Goal: Information Seeking & Learning: Learn about a topic

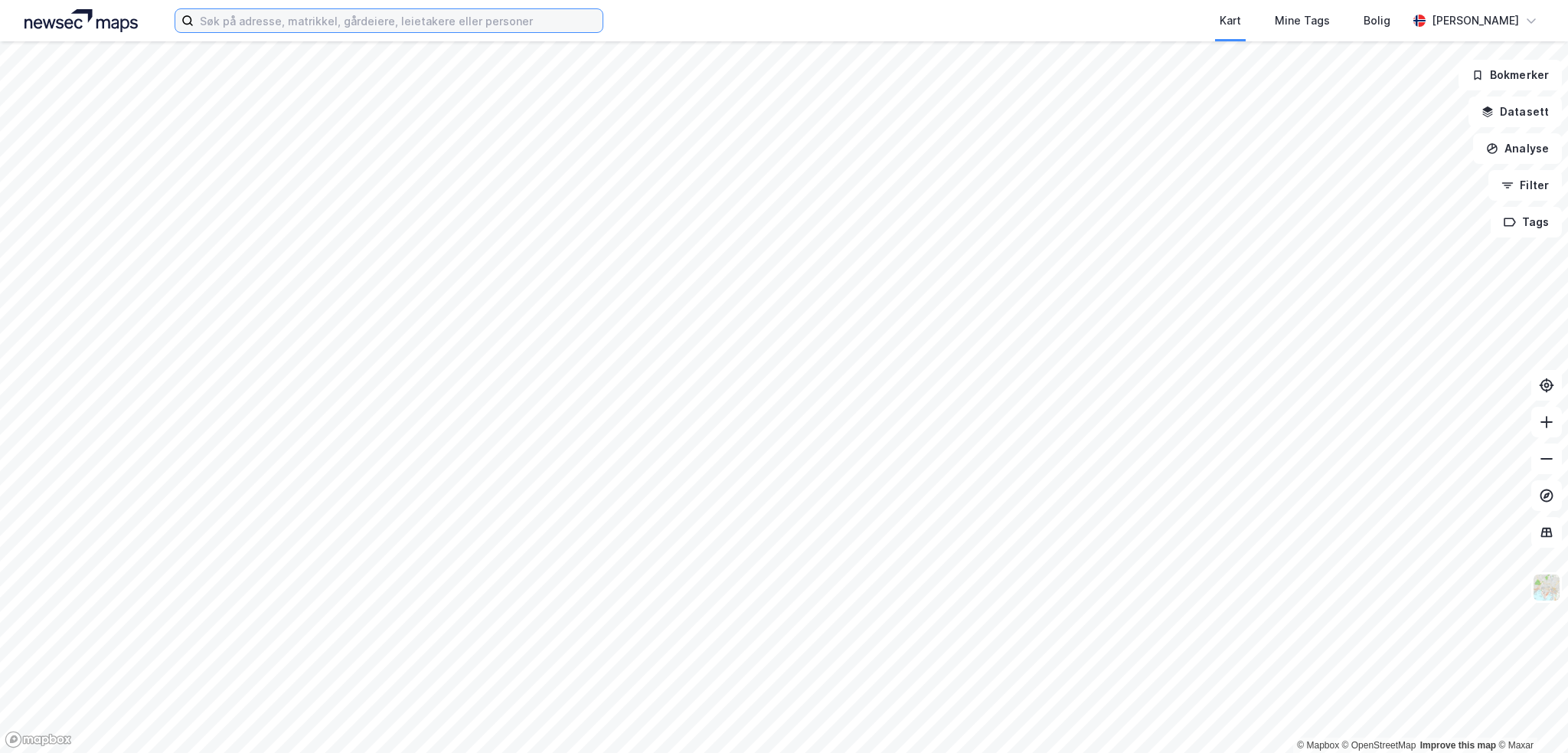
click at [387, 13] on input at bounding box center [398, 20] width 409 height 23
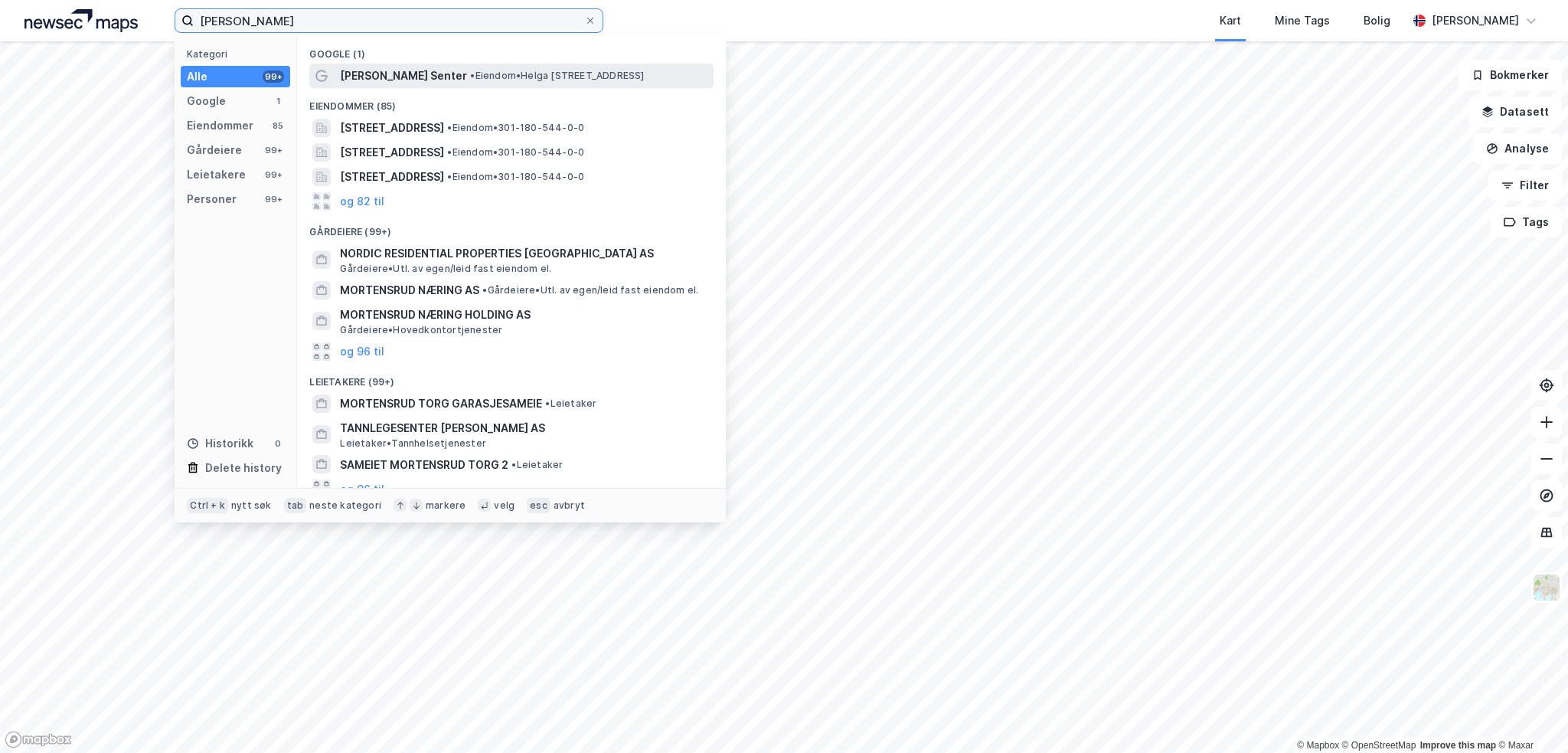
type input "[PERSON_NAME]"
click at [364, 71] on span "[PERSON_NAME] Senter" at bounding box center [404, 76] width 128 height 18
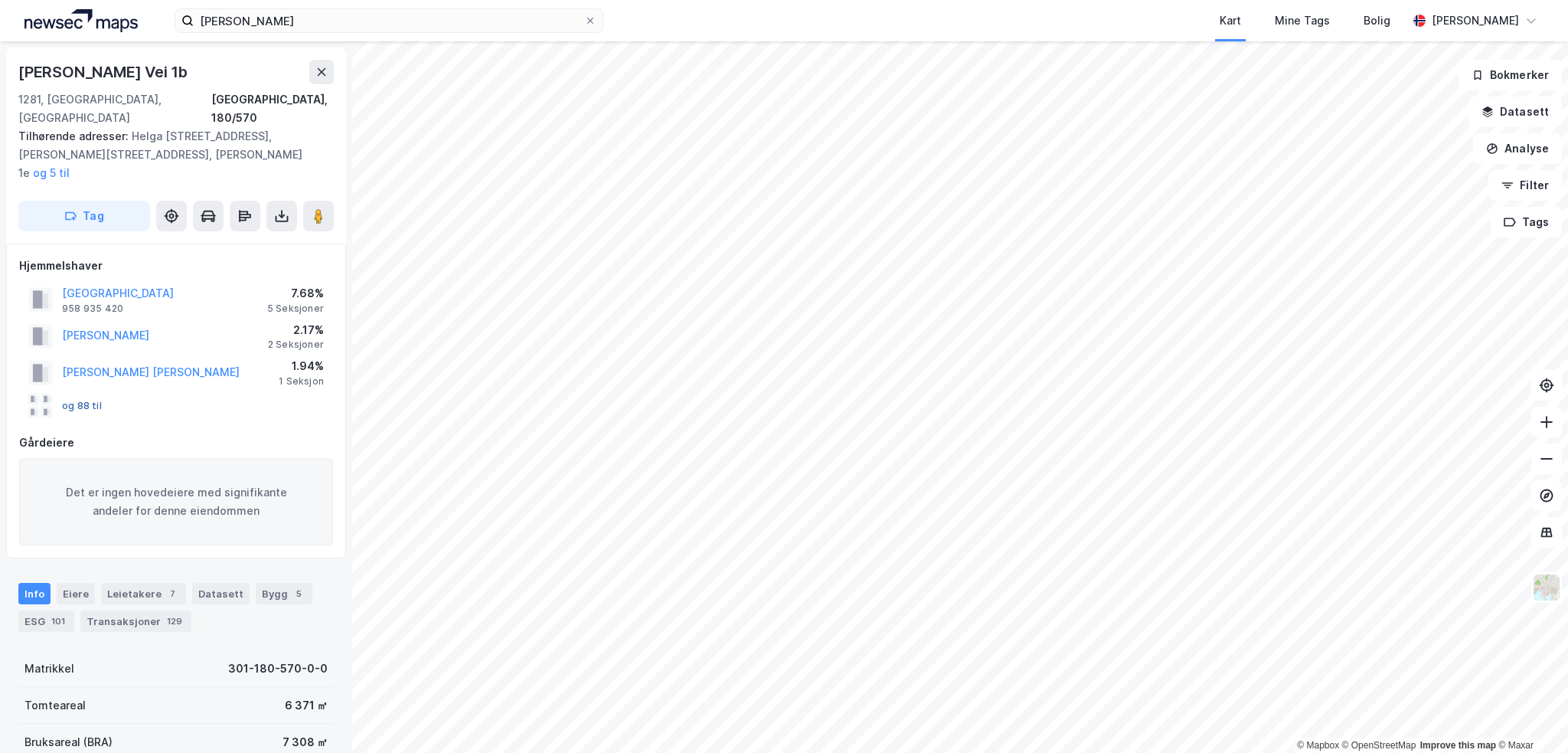
click at [0, 0] on button "og 88 til" at bounding box center [0, 0] width 0 height 0
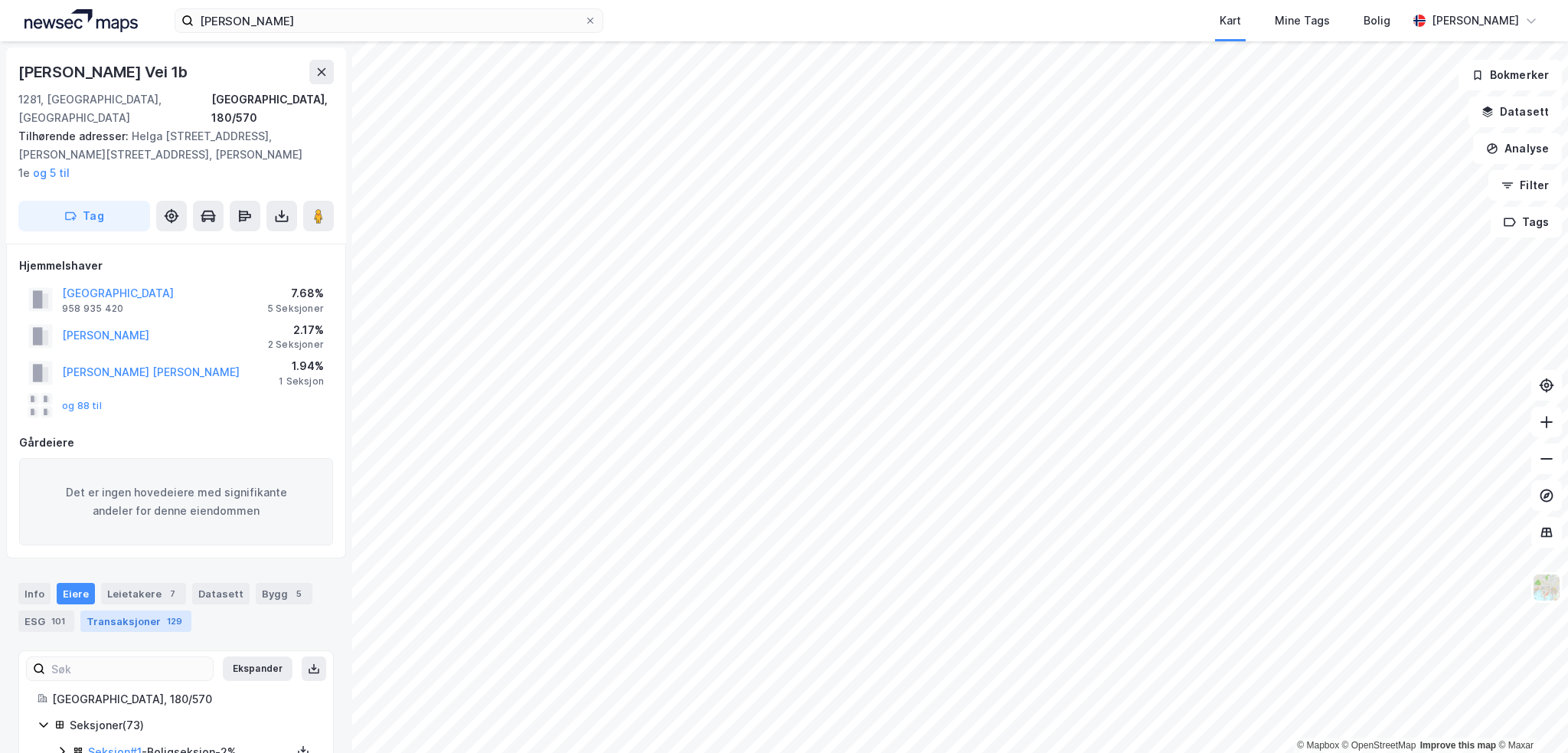
click at [117, 610] on div "Transaksjoner 129" at bounding box center [136, 621] width 111 height 22
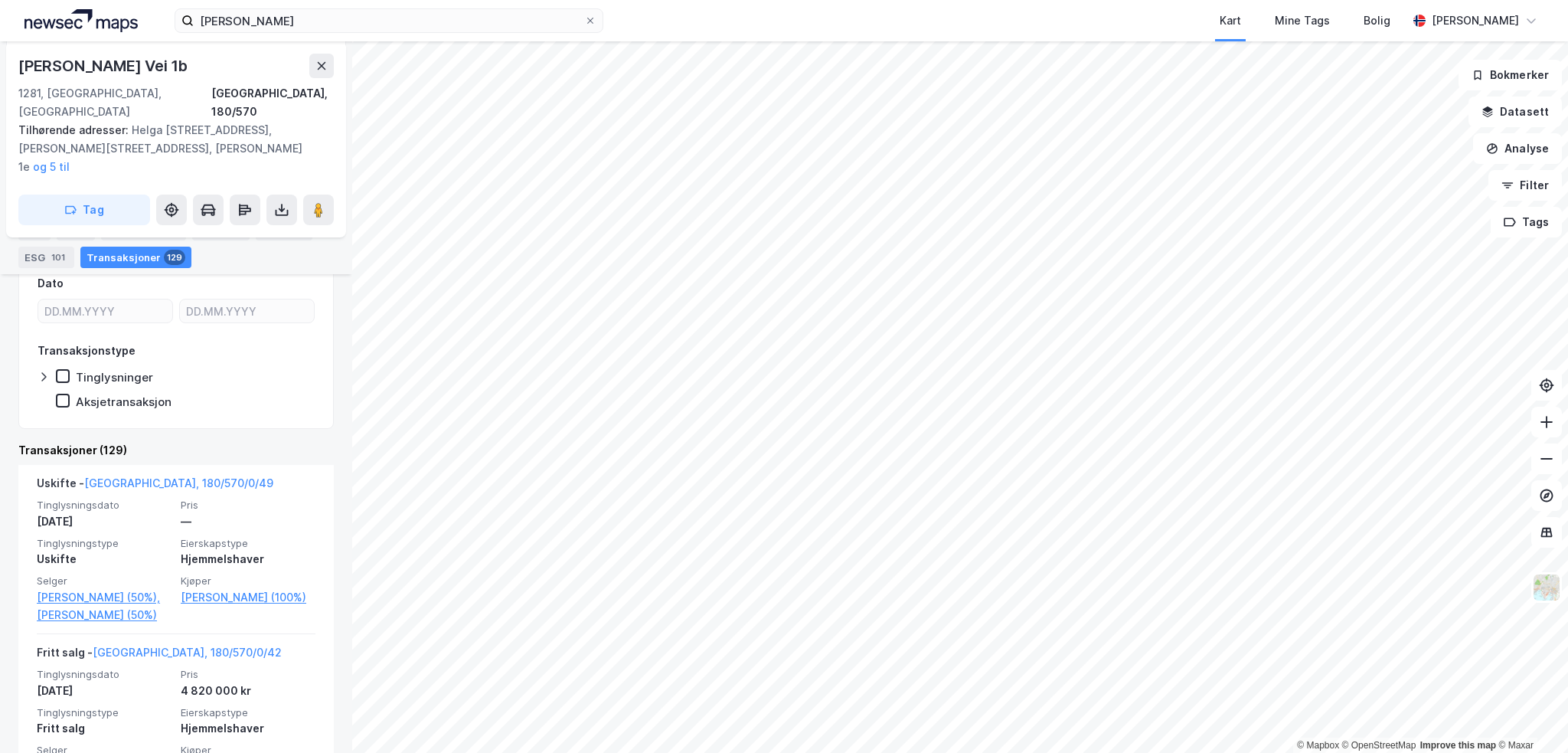
scroll to position [224, 0]
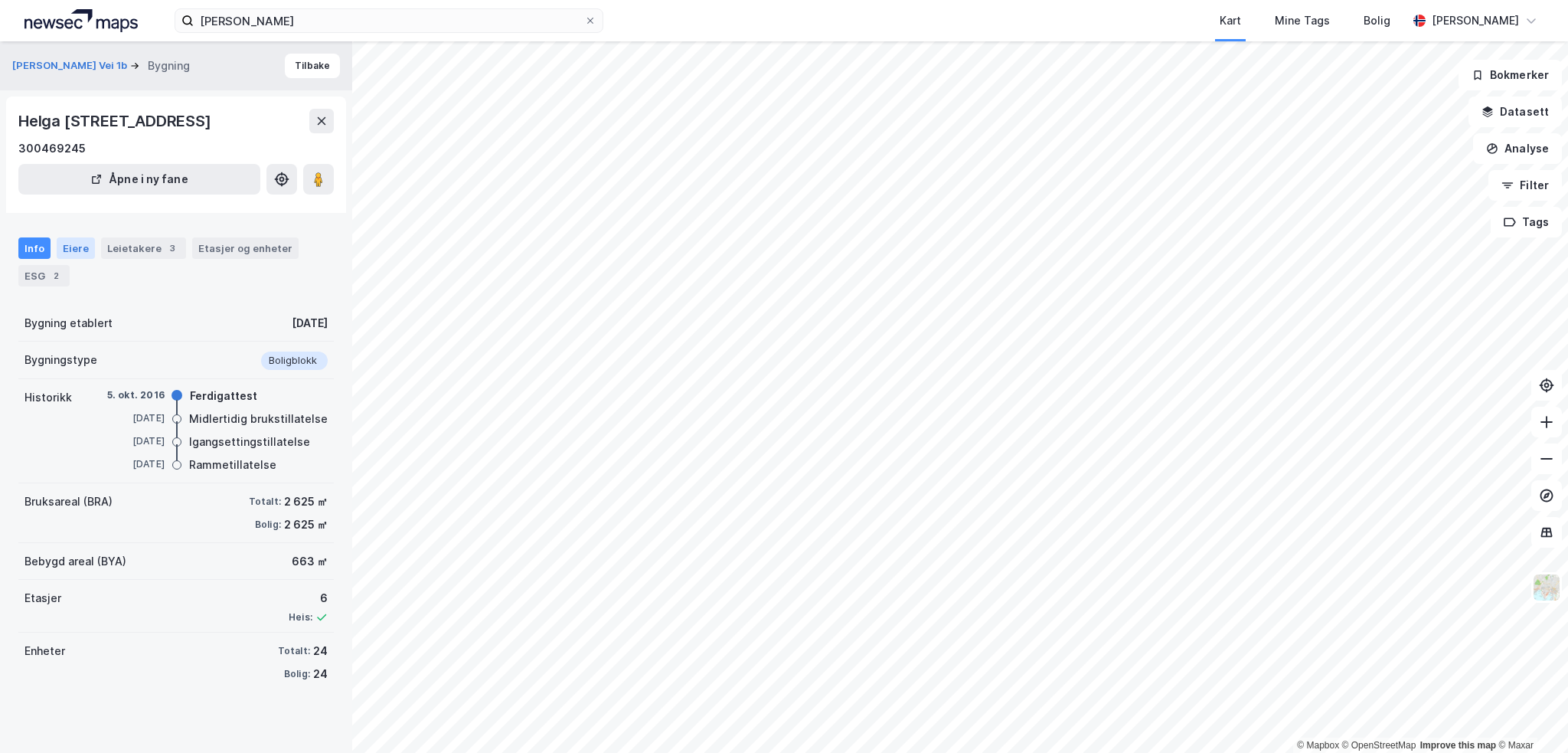
click at [68, 245] on div "Eiere" at bounding box center [76, 248] width 39 height 22
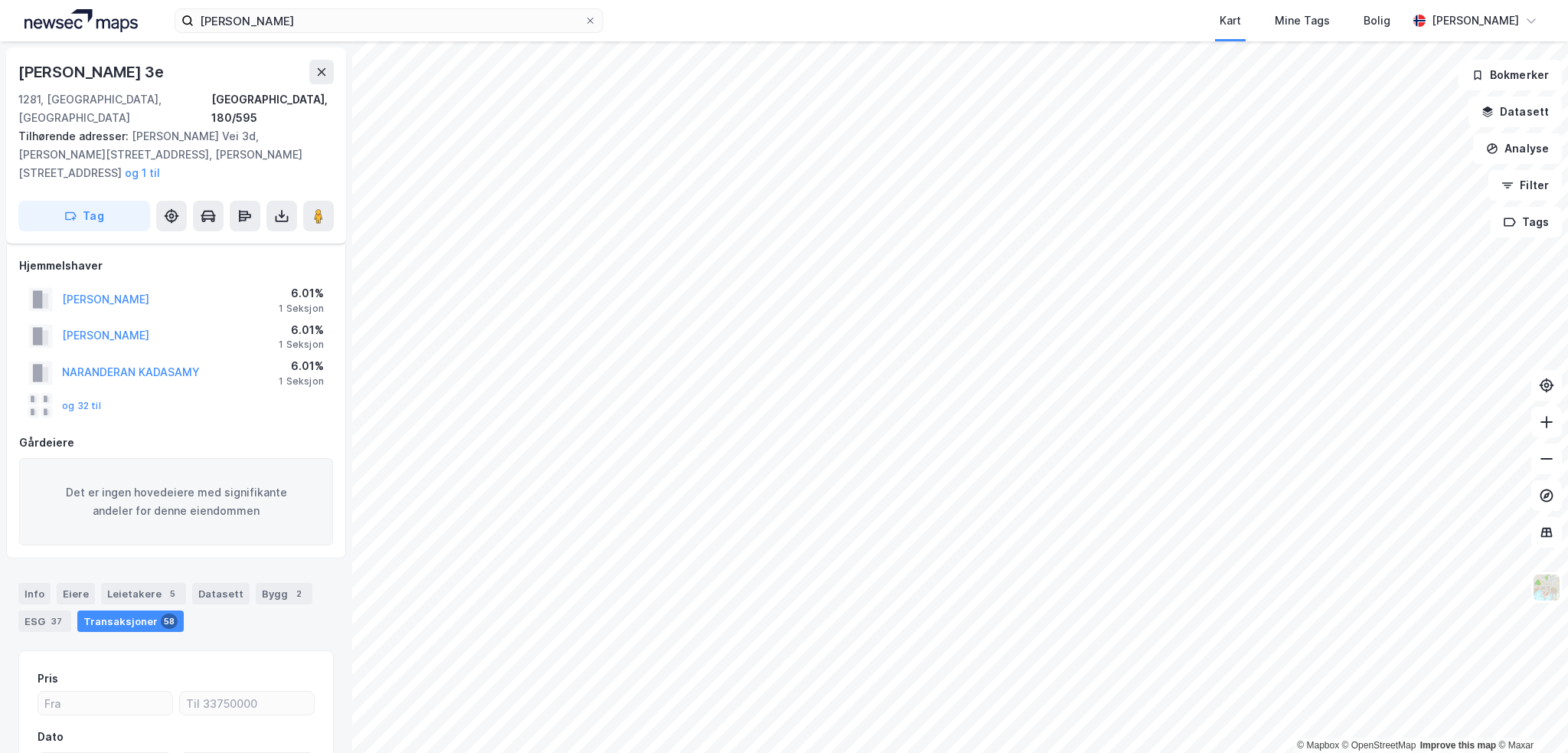
scroll to position [35, 0]
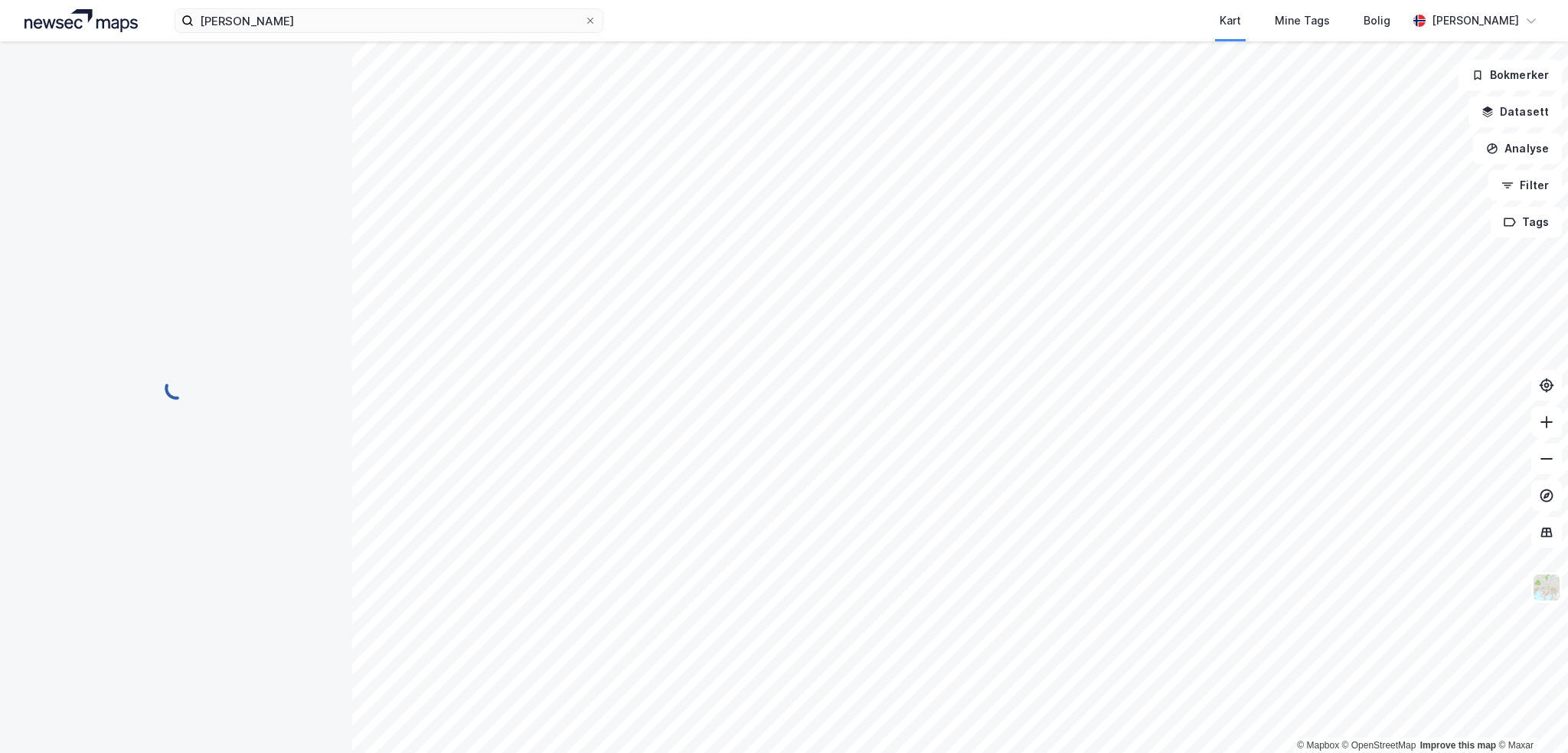
scroll to position [35, 0]
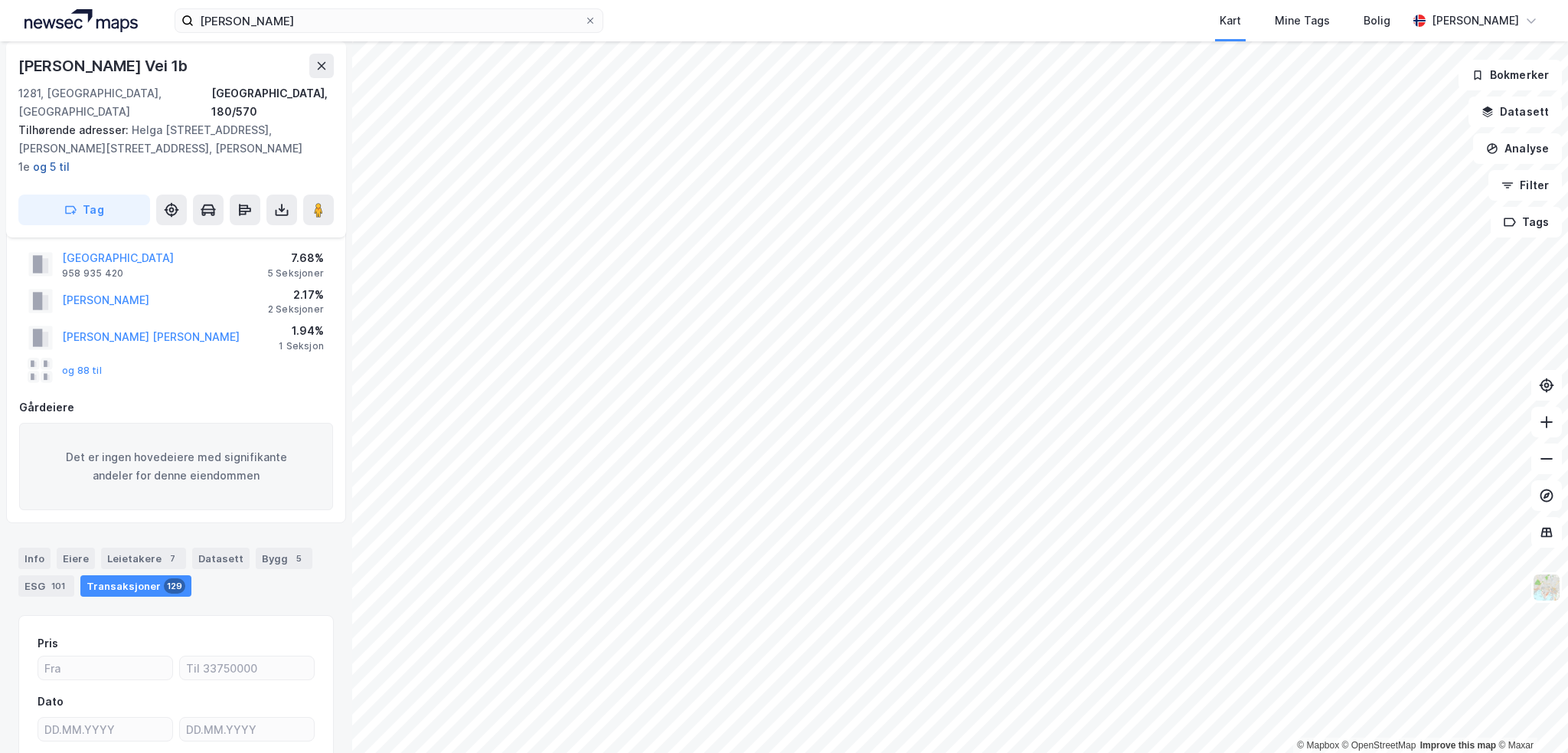
click at [0, 0] on button "og 5 til" at bounding box center [0, 0] width 0 height 0
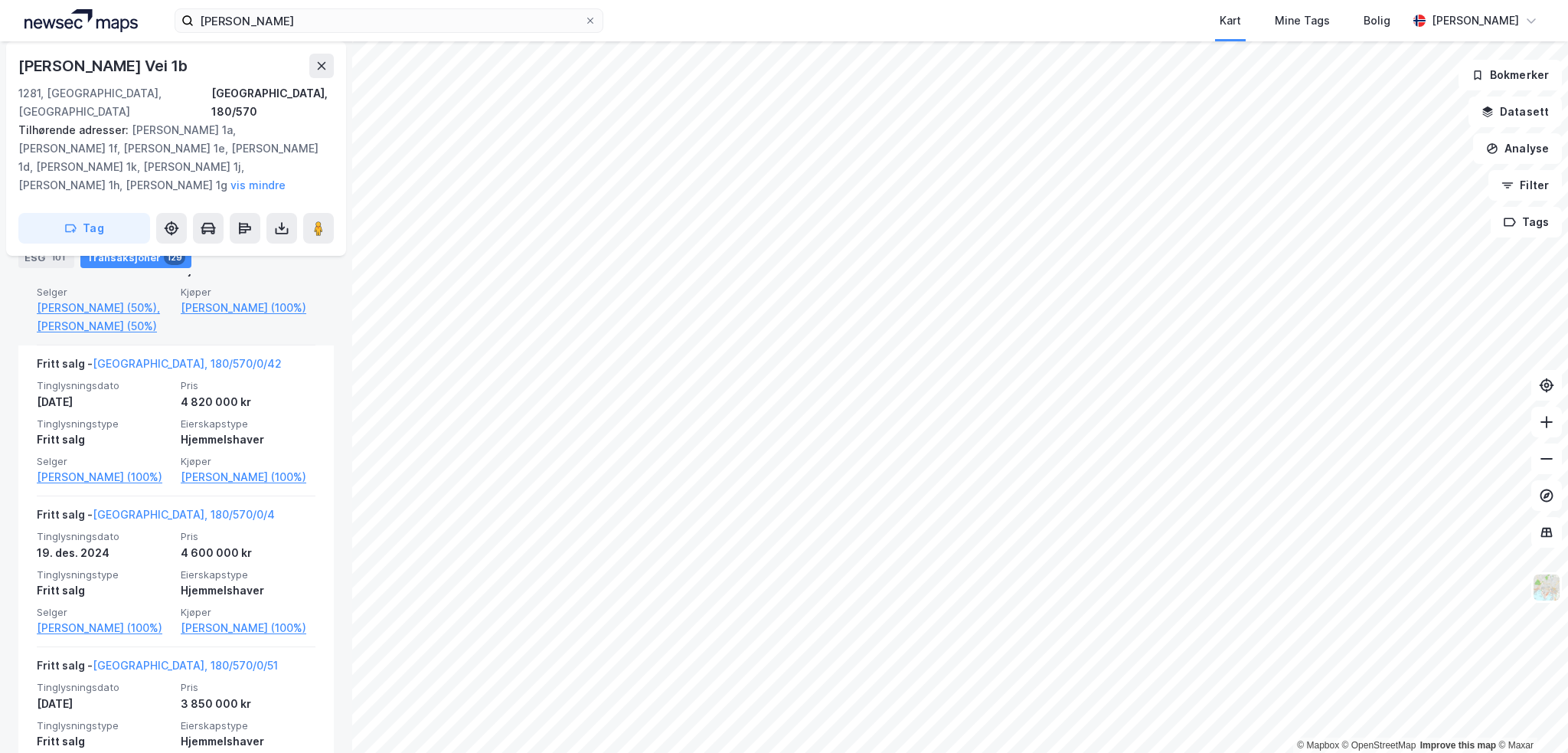
scroll to position [796, 0]
